Goal: Task Accomplishment & Management: Manage account settings

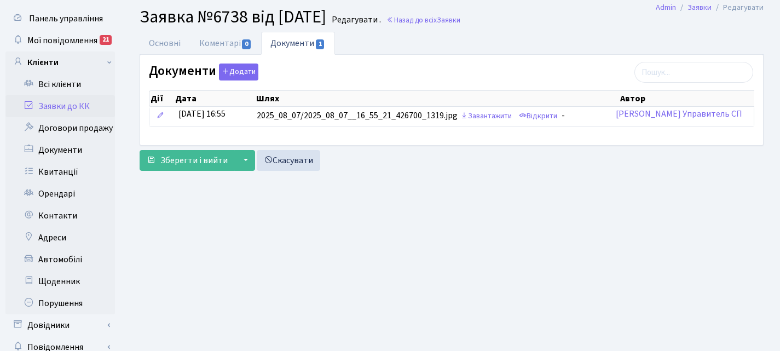
click at [61, 108] on link "Заявки до КК" at bounding box center [59, 106] width 109 height 22
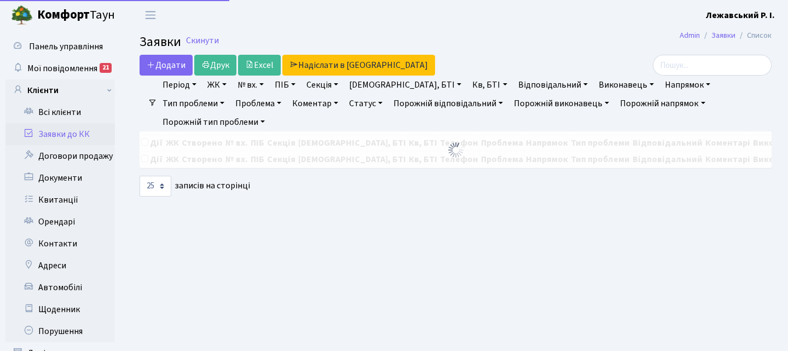
select select "25"
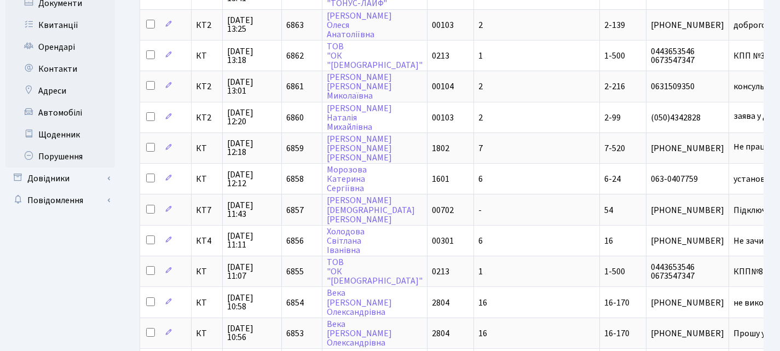
scroll to position [197, 0]
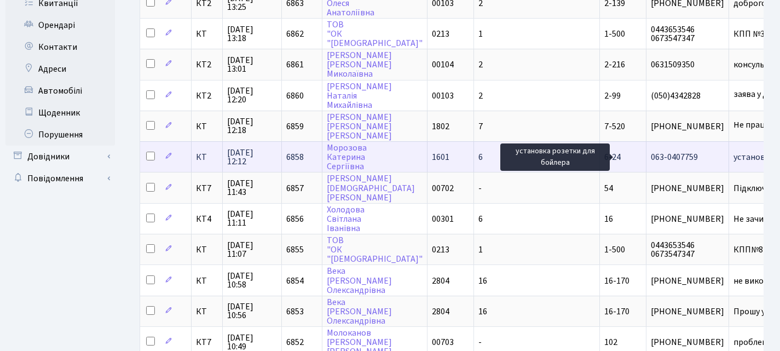
click at [734, 153] on span "установка розет[...]" at bounding box center [772, 157] width 77 height 12
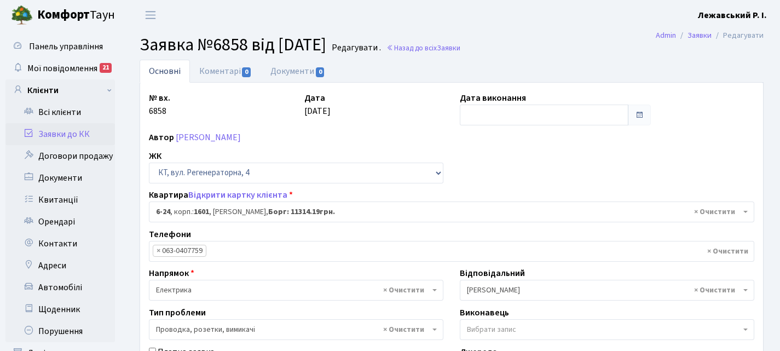
select select "5204"
select select "25"
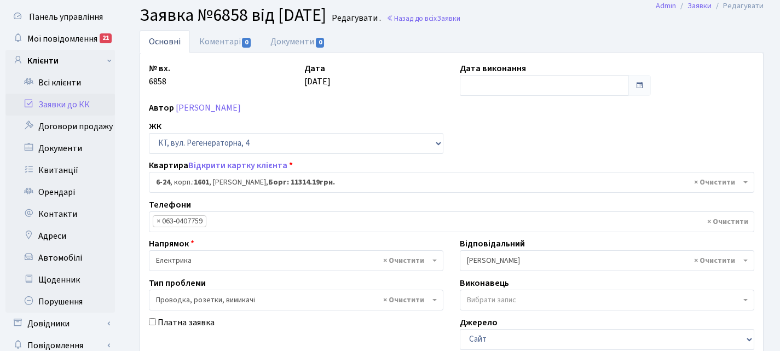
scroll to position [28, 0]
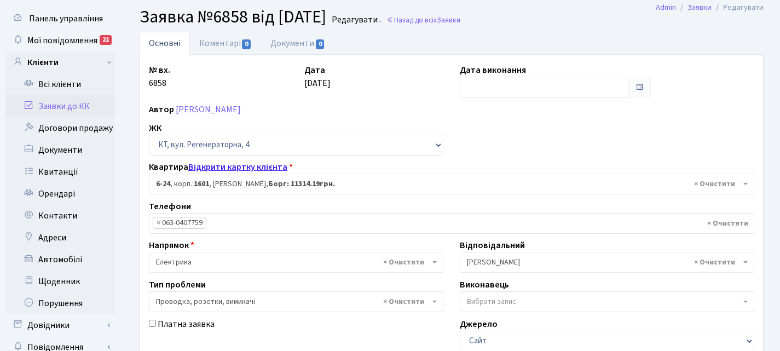
click at [235, 165] on link "Відкрити картку клієнта" at bounding box center [237, 167] width 99 height 12
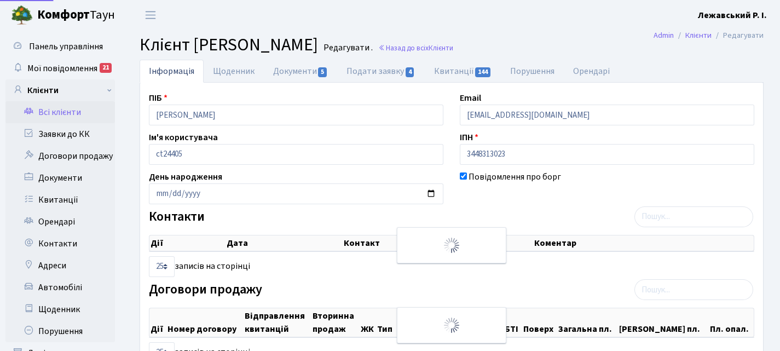
select select "25"
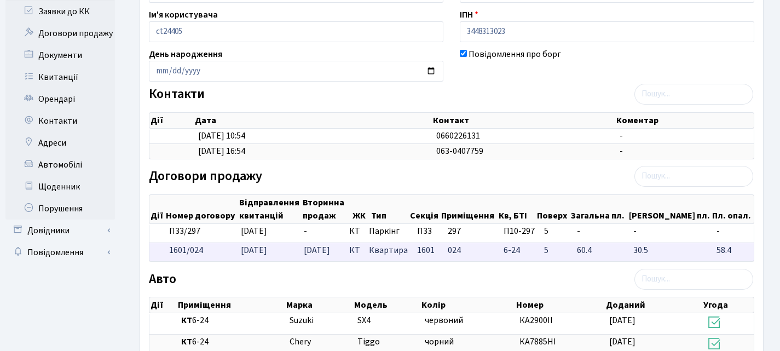
scroll to position [109, 0]
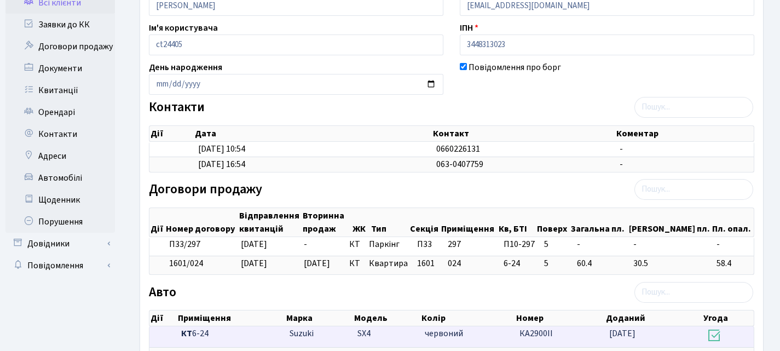
click at [718, 337] on icon at bounding box center [714, 335] width 15 height 15
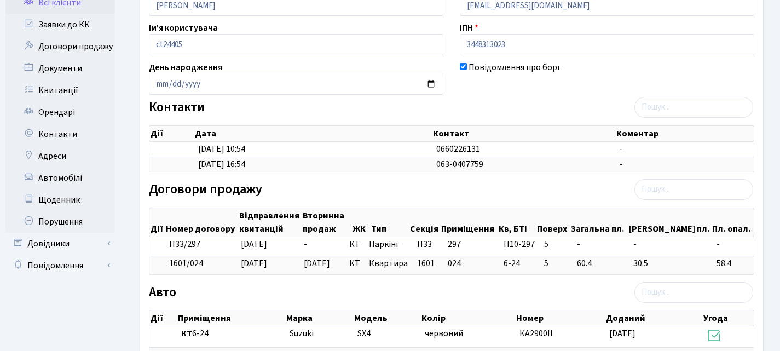
scroll to position [0, 0]
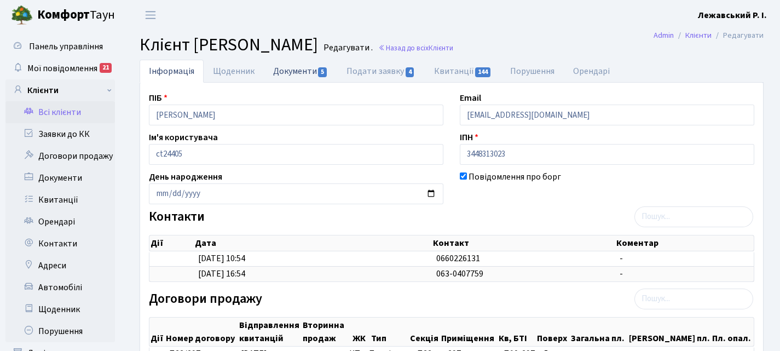
click at [293, 75] on link "Документи 5" at bounding box center [300, 71] width 73 height 22
select select "25"
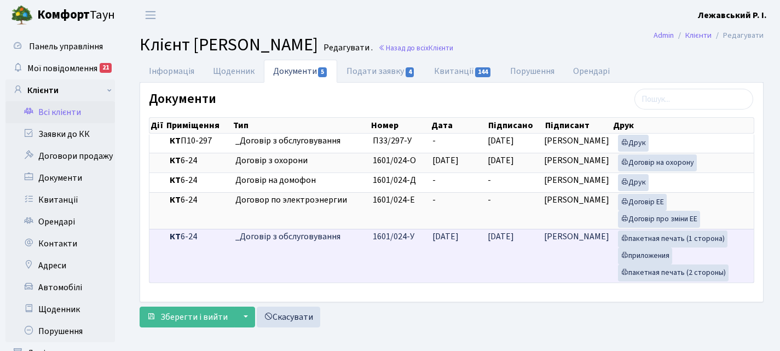
click at [273, 243] on td "_Договір з обслуговування" at bounding box center [299, 256] width 137 height 54
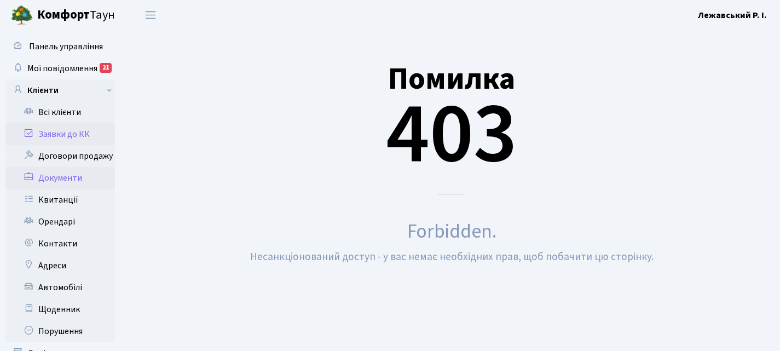
click at [52, 134] on link "Заявки до КК" at bounding box center [59, 134] width 109 height 22
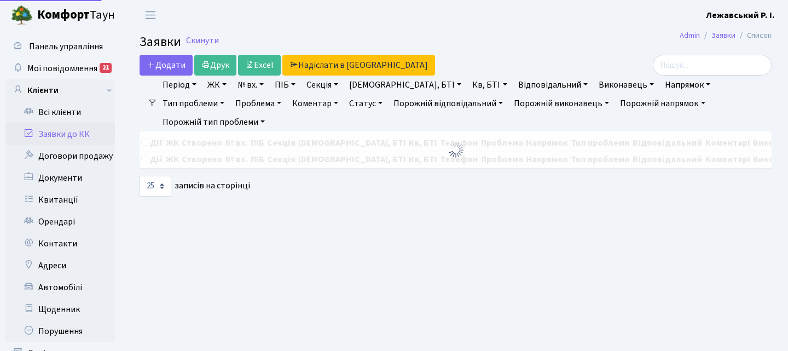
select select "25"
